Goal: Task Accomplishment & Management: Manage account settings

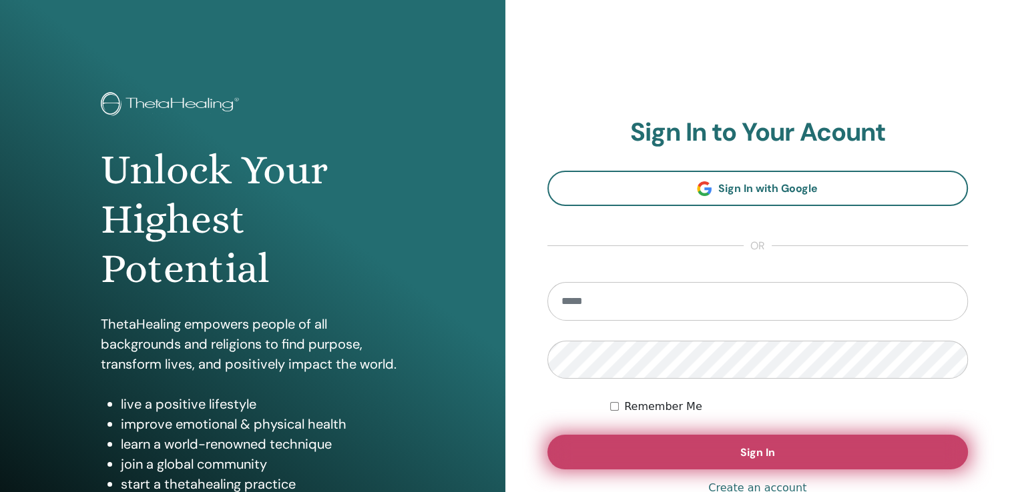
type input "**********"
click at [639, 440] on button "Sign In" at bounding box center [757, 452] width 421 height 35
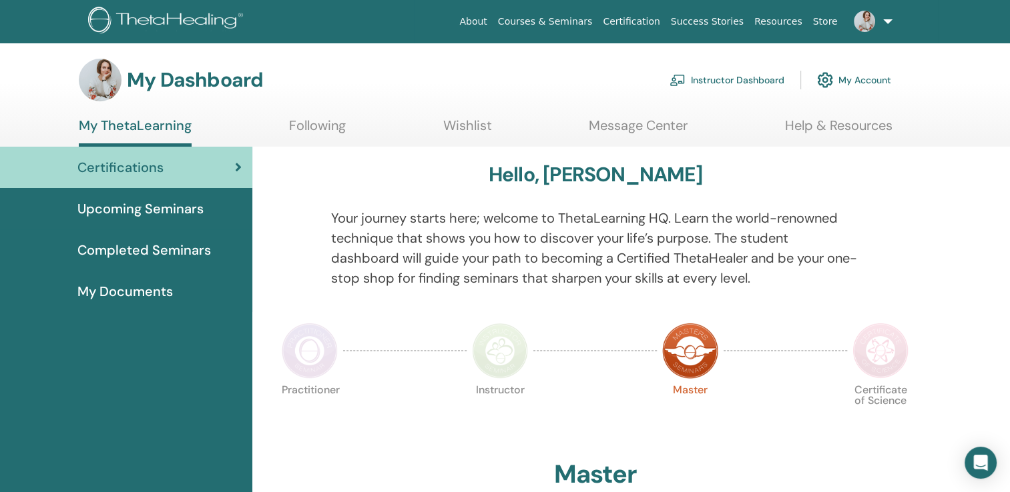
click at [732, 74] on link "Instructor Dashboard" at bounding box center [726, 79] width 115 height 29
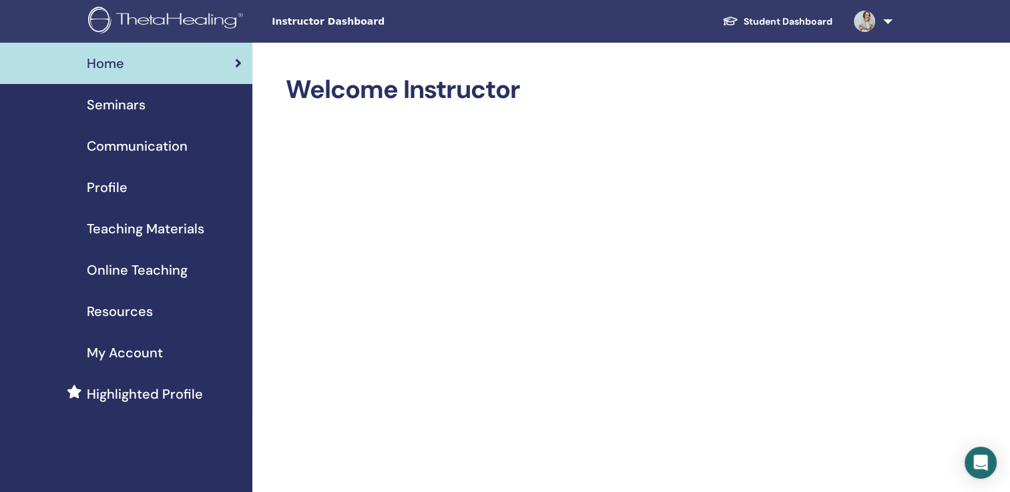
click at [133, 107] on span "Seminars" at bounding box center [116, 105] width 59 height 20
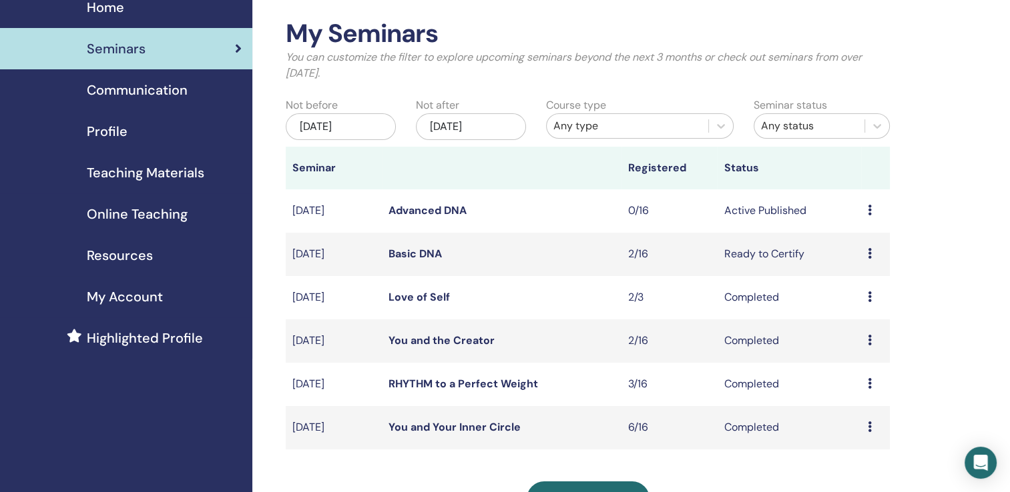
scroll to position [61, 0]
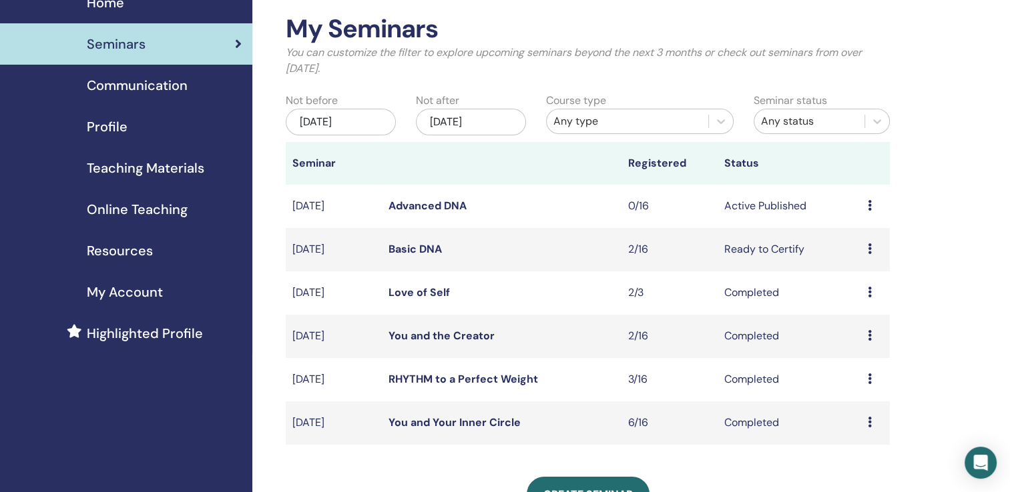
click at [406, 295] on link "Love of Self" at bounding box center [418, 293] width 61 height 14
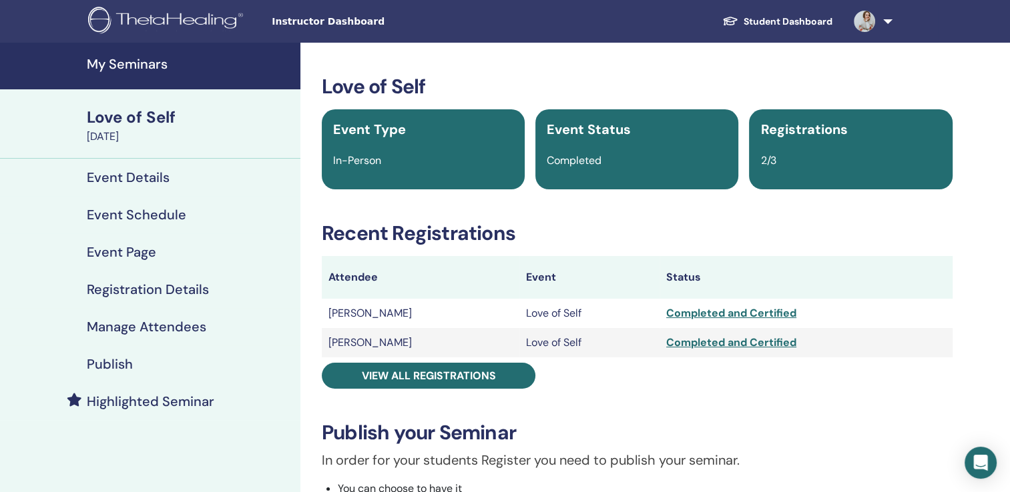
click at [120, 290] on h4 "Registration Details" at bounding box center [148, 290] width 122 height 16
